Goal: Information Seeking & Learning: Learn about a topic

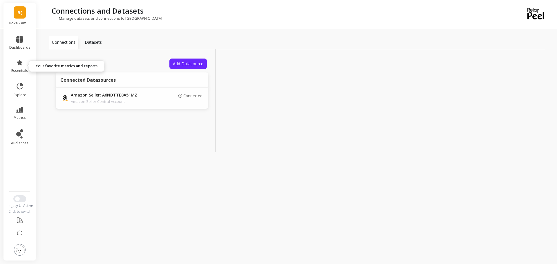
click at [21, 63] on icon at bounding box center [19, 62] width 7 height 7
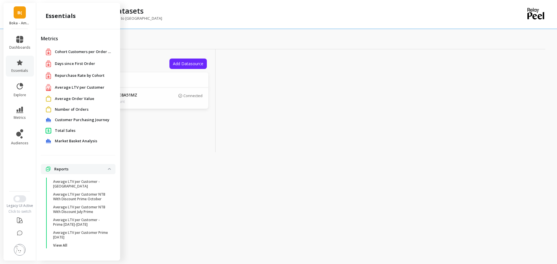
click at [26, 84] on link "explore" at bounding box center [19, 89] width 21 height 15
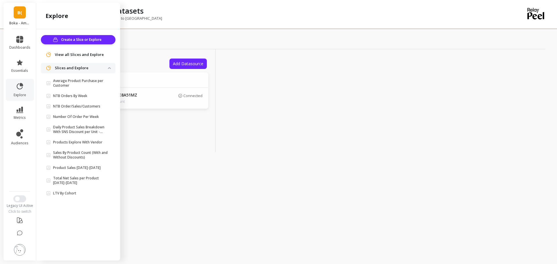
click at [17, 111] on icon at bounding box center [19, 110] width 7 height 6
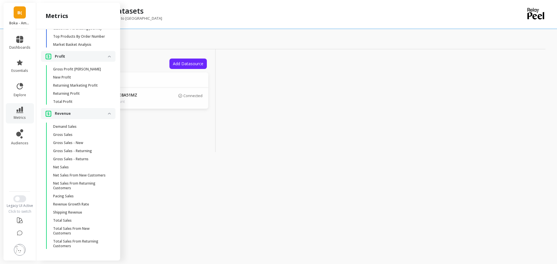
scroll to position [32, 0]
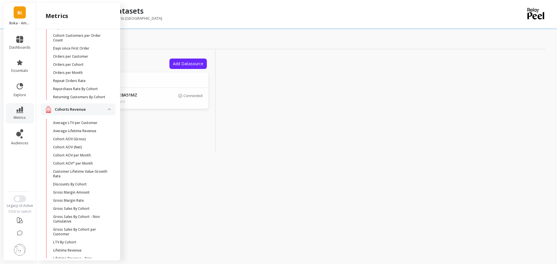
click at [95, 220] on p "Gross Sales By Cohort - Non Cumulative" at bounding box center [80, 219] width 55 height 9
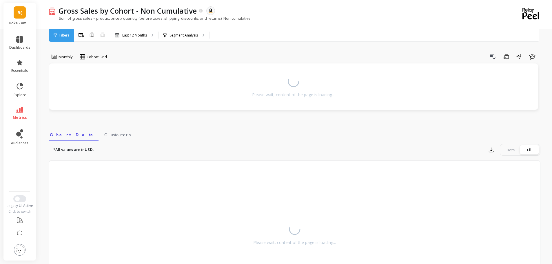
click at [141, 37] on p "Last 12 Months" at bounding box center [134, 35] width 25 height 5
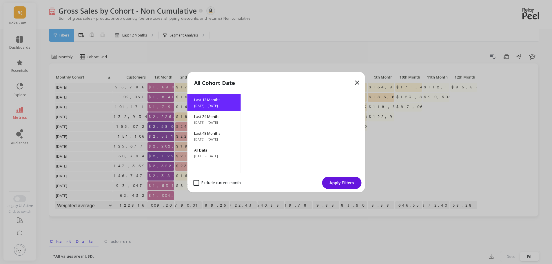
click at [215, 136] on div "Last 48 Months [DATE] - [DATE]" at bounding box center [213, 136] width 53 height 17
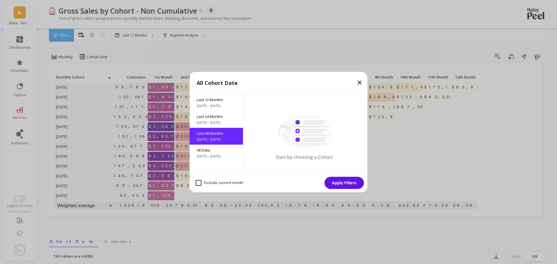
click at [348, 182] on button "Apply Filters" at bounding box center [343, 183] width 39 height 12
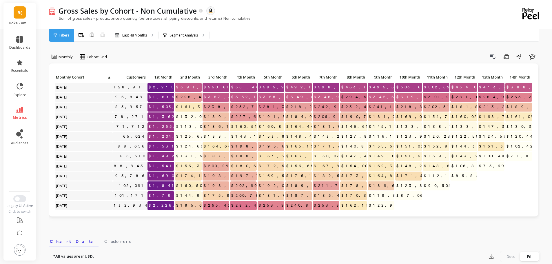
click at [228, 50] on div "Monthly Cohort Grid Drill Down Save Share Learn Click to create an audience 128…" at bounding box center [295, 244] width 492 height 443
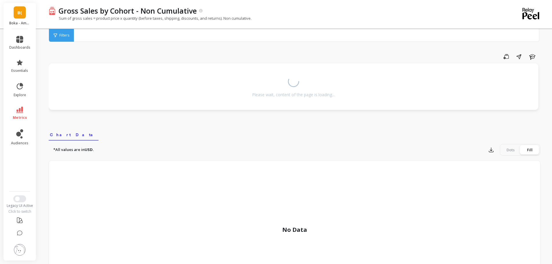
click at [23, 108] on link "metrics" at bounding box center [19, 113] width 21 height 13
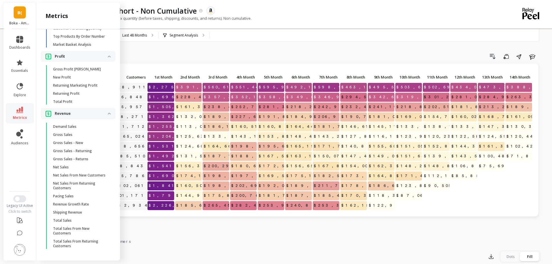
scroll to position [114, 0]
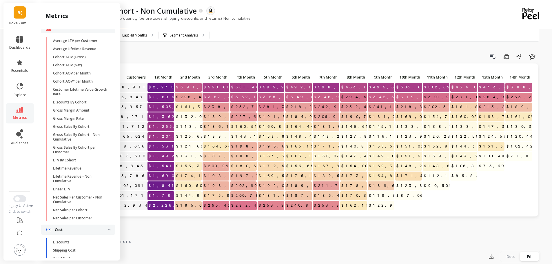
click at [91, 142] on p "Gross Sales By Cohort - Non Cumulative" at bounding box center [80, 136] width 55 height 9
